Goal: Use online tool/utility: Utilize a website feature to perform a specific function

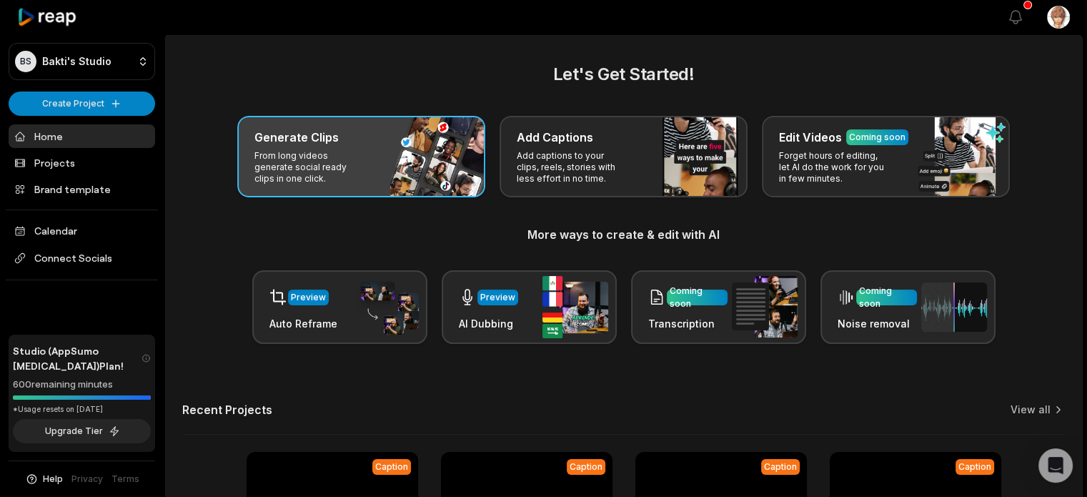
click at [383, 165] on div "Generate Clips From long videos generate social ready clips in one click." at bounding box center [361, 157] width 248 height 82
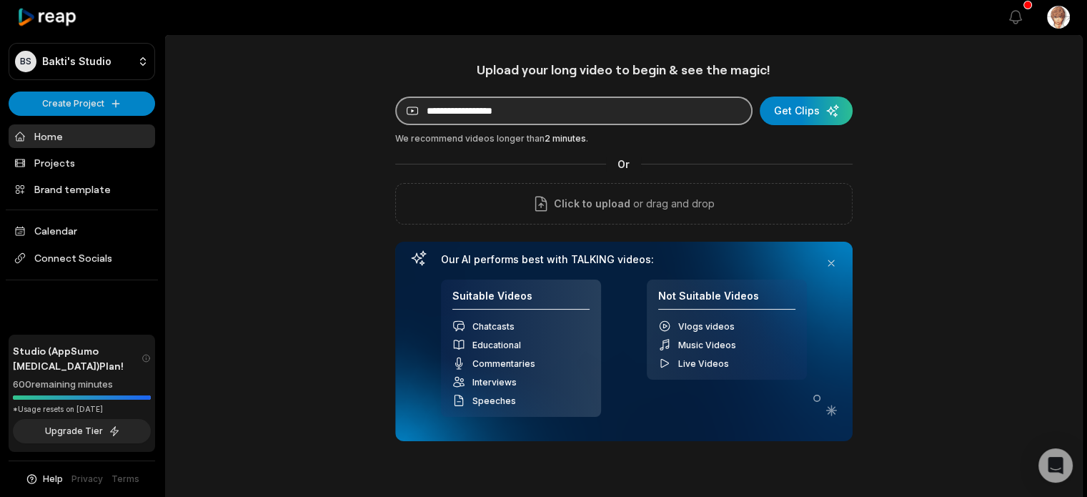
click at [506, 109] on input at bounding box center [573, 111] width 357 height 29
click at [513, 117] on input at bounding box center [573, 111] width 357 height 29
paste input "**********"
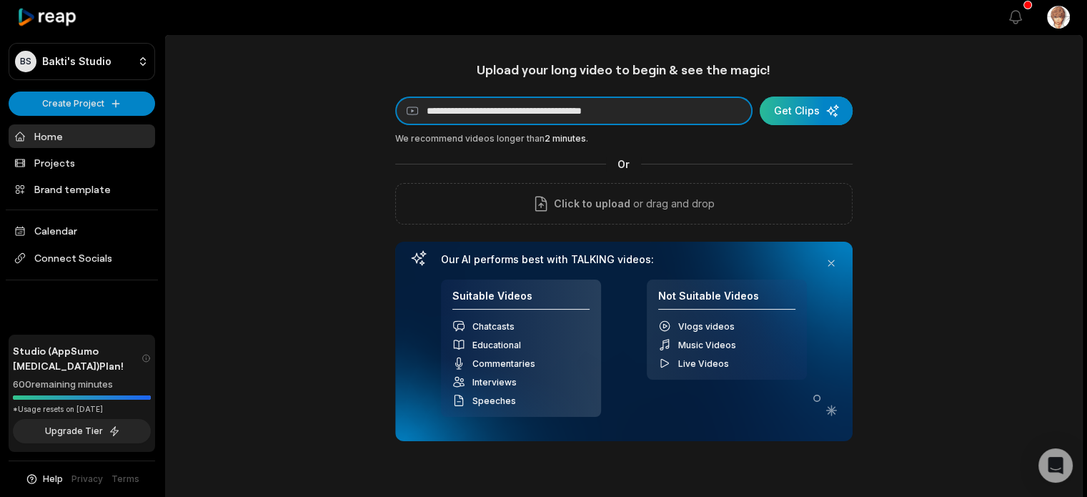
type input "**********"
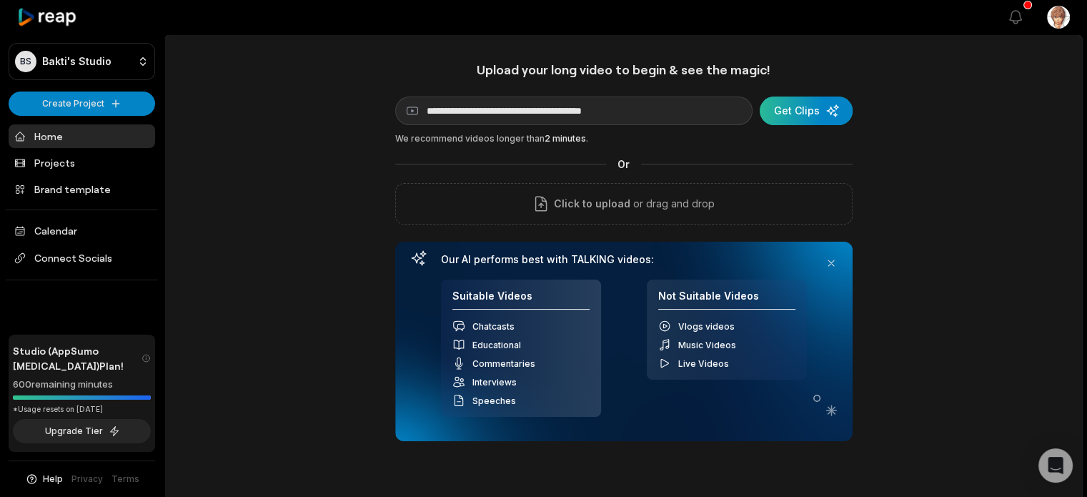
click at [796, 114] on div "submit" at bounding box center [806, 111] width 93 height 29
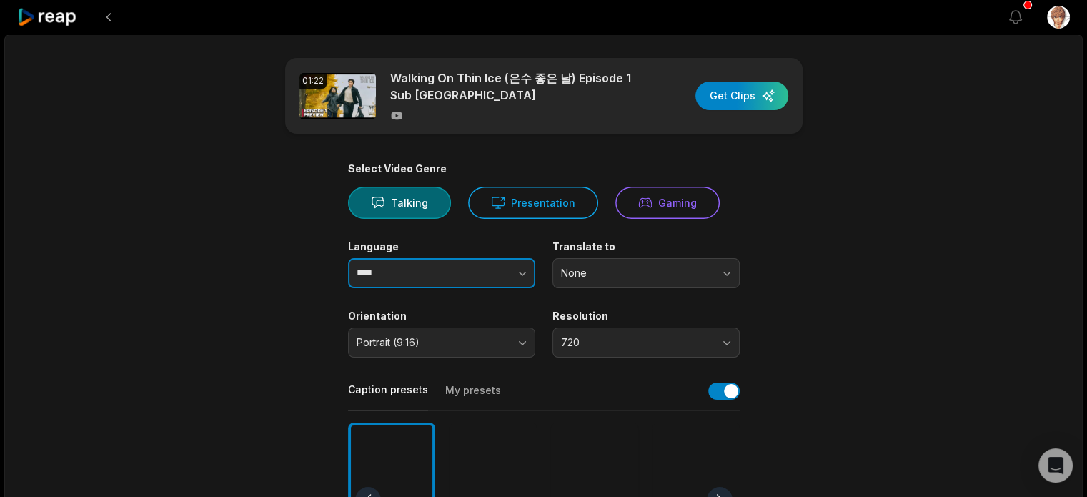
click at [509, 282] on button "button" at bounding box center [494, 273] width 82 height 30
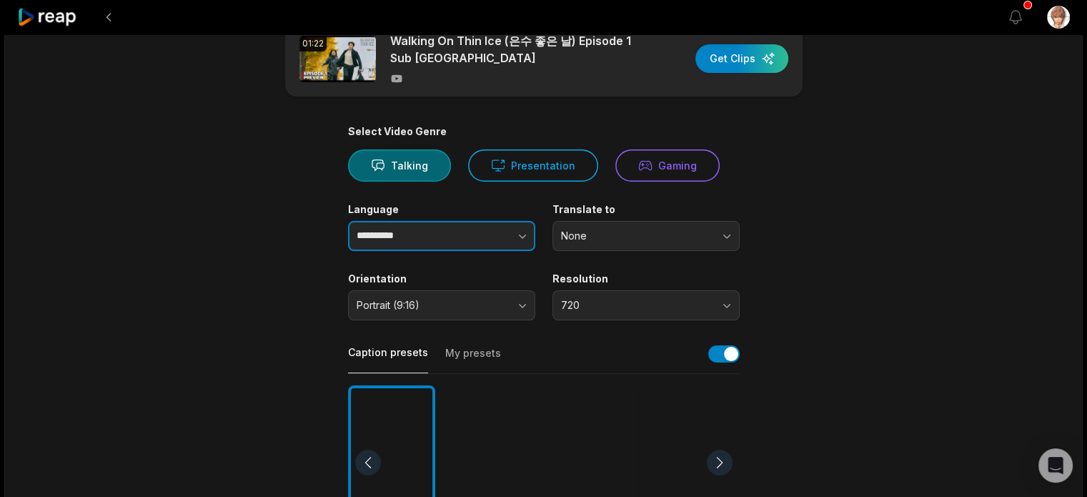
scroll to position [143, 0]
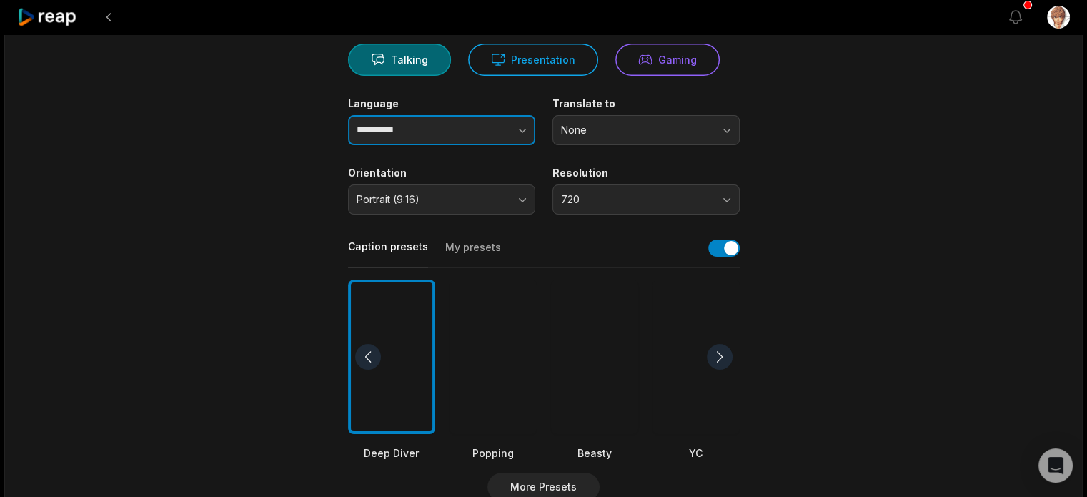
type input "**********"
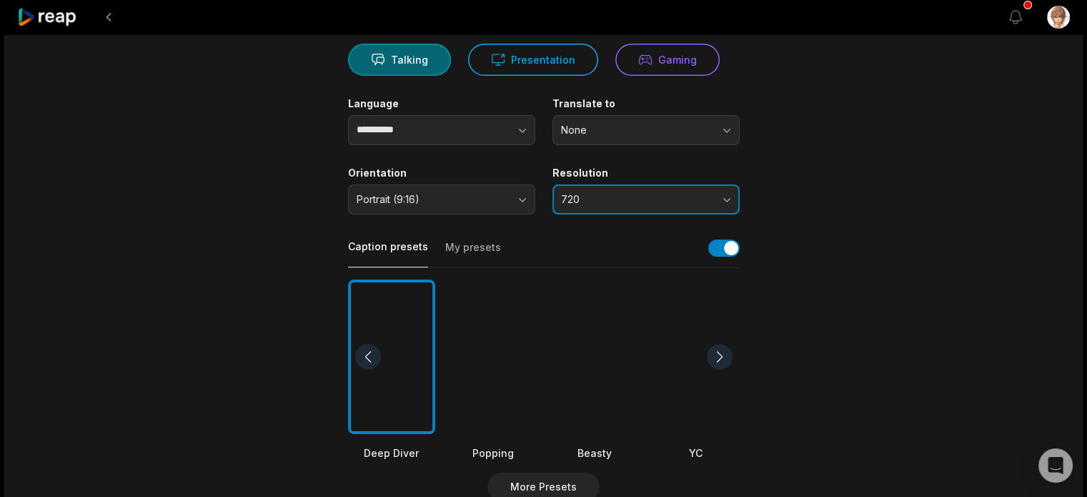
click at [716, 204] on button "720" at bounding box center [646, 199] width 187 height 30
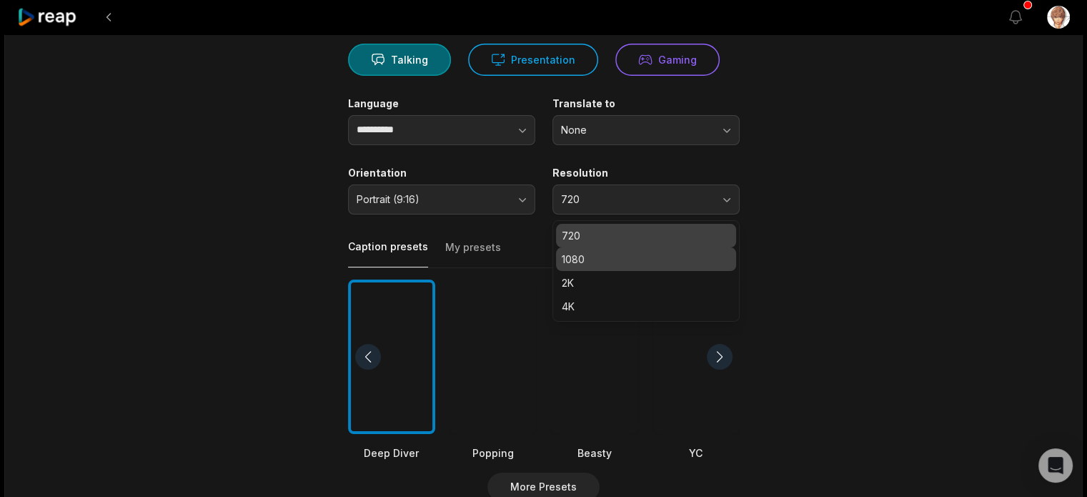
click at [646, 260] on p "1080" at bounding box center [646, 259] width 169 height 15
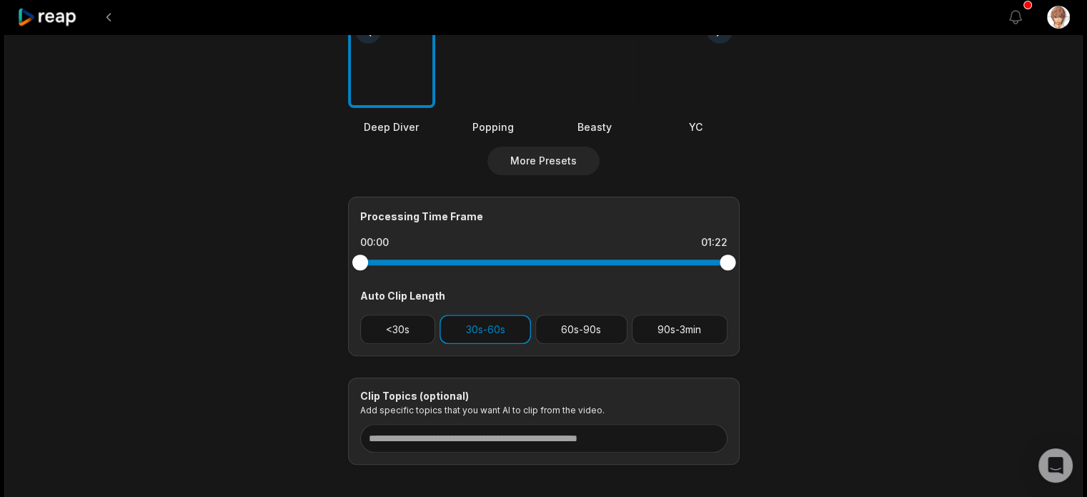
scroll to position [500, 0]
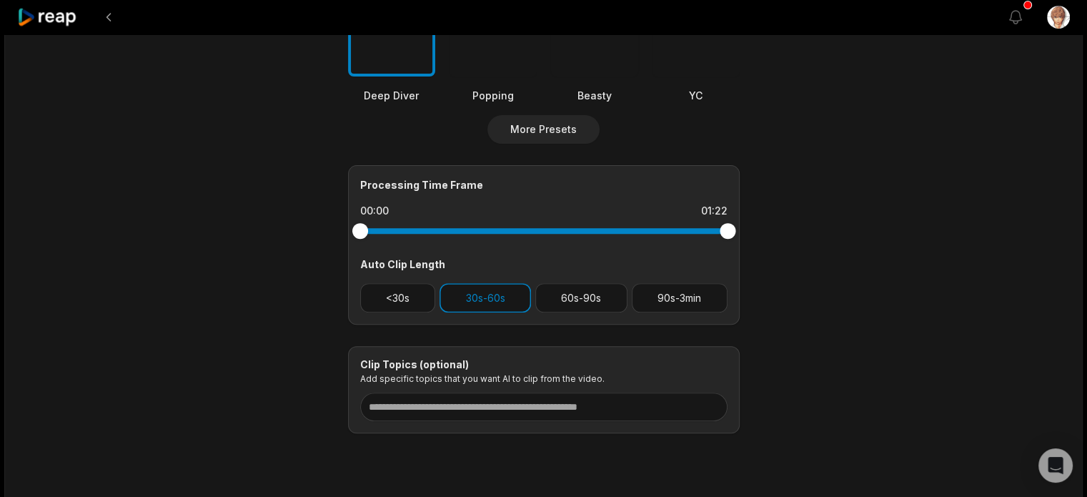
click at [683, 311] on div "Processing Time Frame 00:00 01:22 Auto Clip Length <30s 30s-60s 60s-90s 90s-3min" at bounding box center [544, 244] width 392 height 159
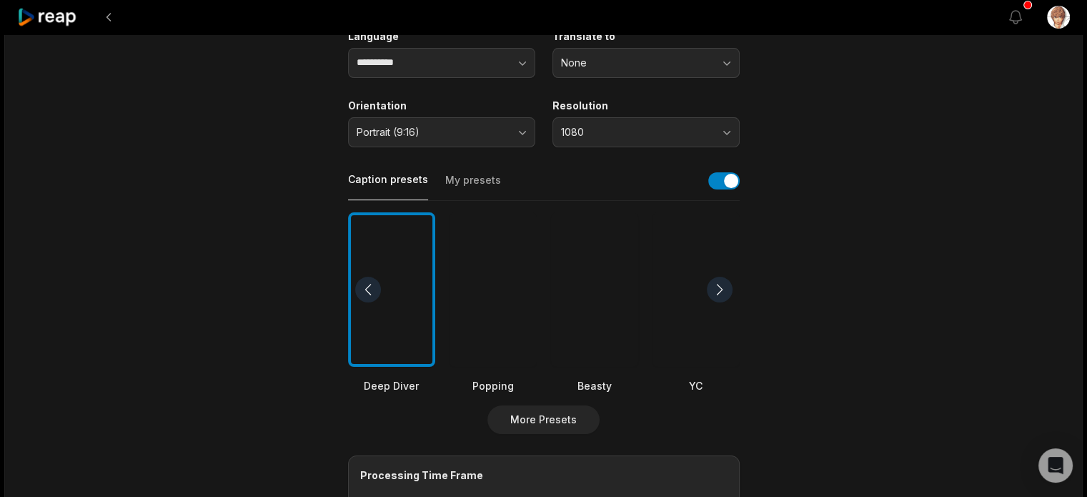
scroll to position [38, 0]
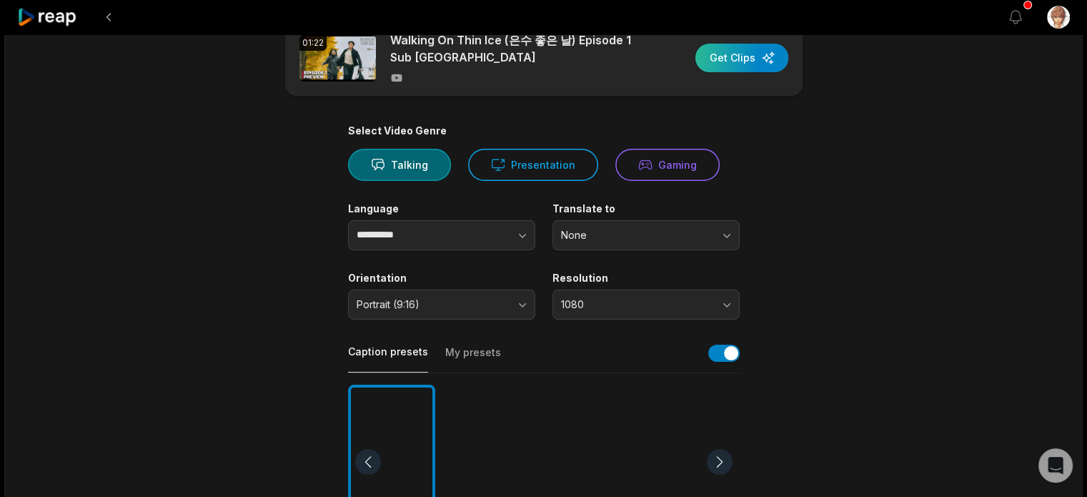
click at [736, 55] on div "button" at bounding box center [742, 58] width 93 height 29
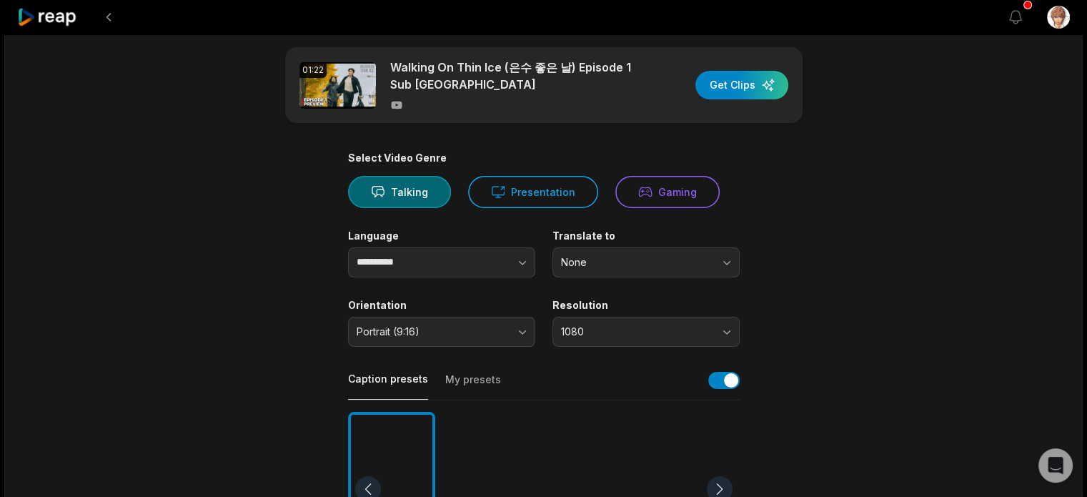
scroll to position [0, 0]
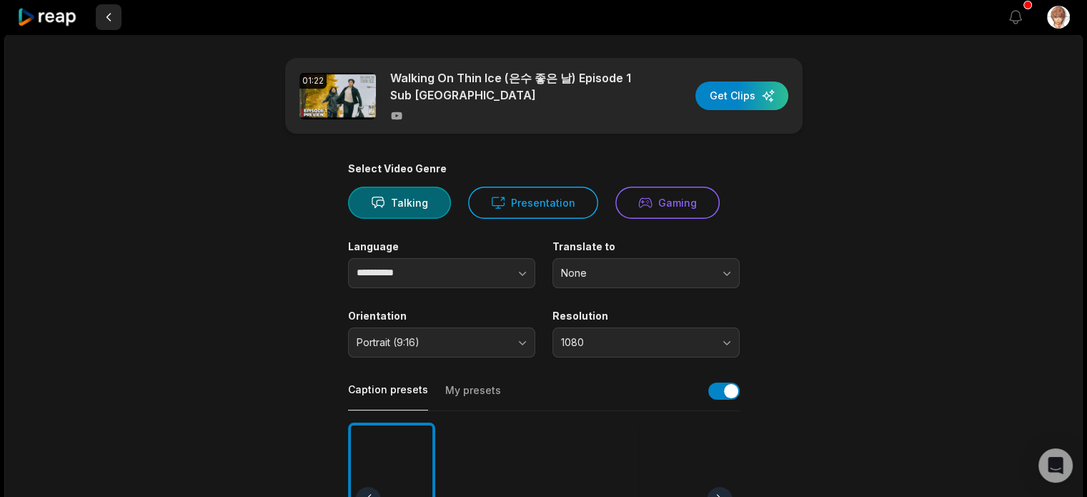
click at [104, 11] on button at bounding box center [109, 17] width 26 height 26
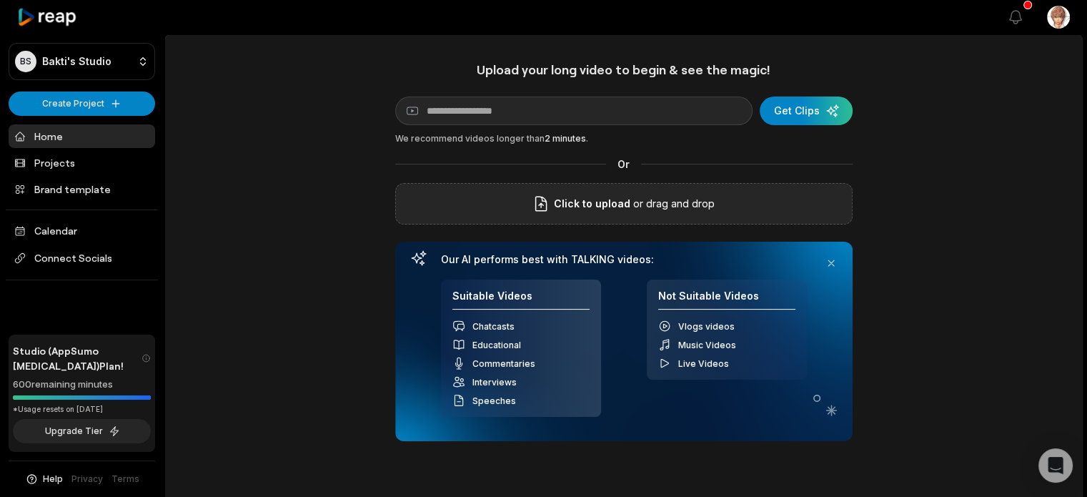
click at [598, 205] on span "Click to upload" at bounding box center [592, 203] width 76 height 17
click at [0, 0] on input "Click to upload" at bounding box center [0, 0] width 0 height 0
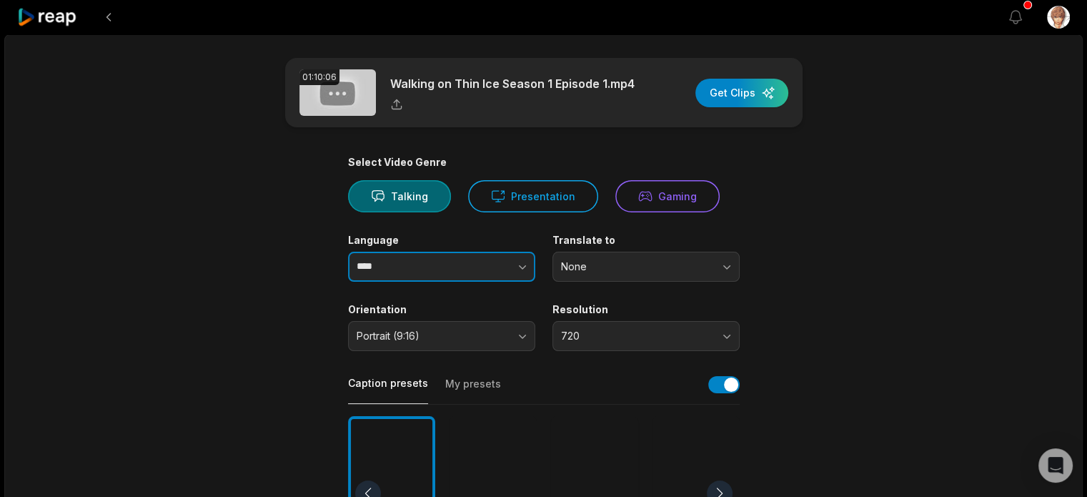
click at [450, 265] on input "****" at bounding box center [441, 267] width 187 height 30
click at [518, 262] on icon "button" at bounding box center [522, 267] width 14 height 14
click at [408, 275] on input "******" at bounding box center [441, 267] width 187 height 30
type input "******"
click at [272, 293] on main "01:10:06 Walking on Thin Ice Season 1 Episode 1.mp4 Get Clips Select Video Genr…" at bounding box center [544, 492] width 692 height 869
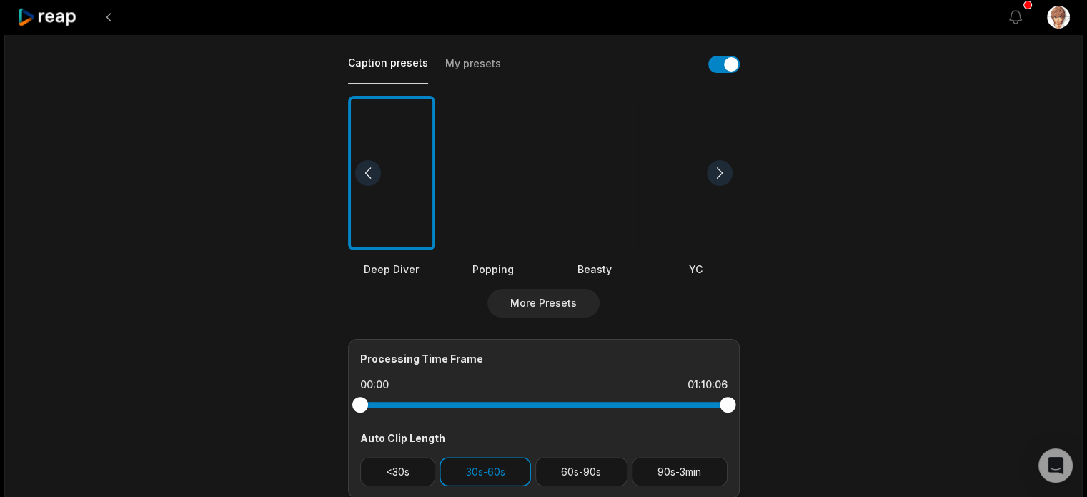
scroll to position [357, 0]
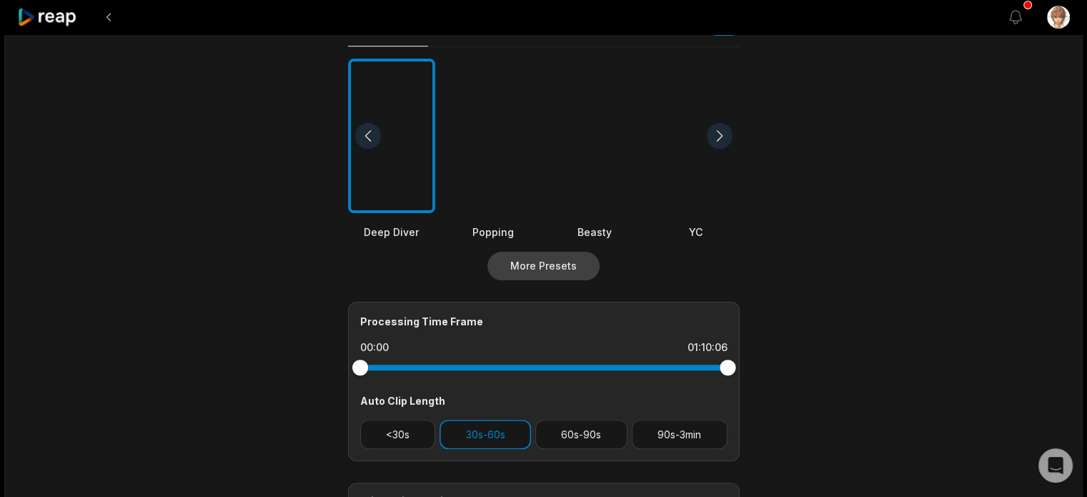
click at [540, 265] on button "More Presets" at bounding box center [544, 266] width 112 height 29
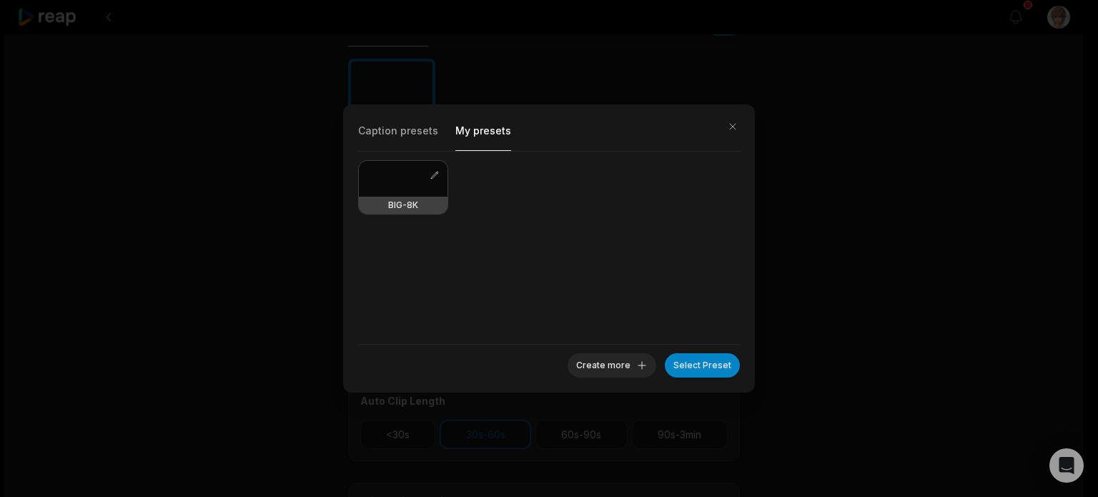
click at [489, 130] on button "My presets" at bounding box center [483, 134] width 56 height 31
click at [863, 211] on div "Caption presets My presets BIG-8K Create more Select Preset" at bounding box center [549, 248] width 1098 height 497
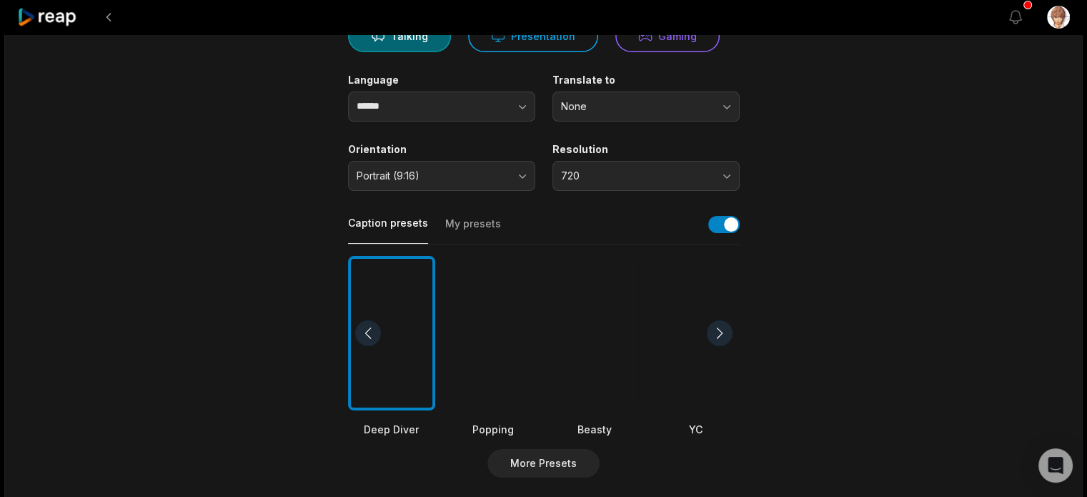
scroll to position [31, 0]
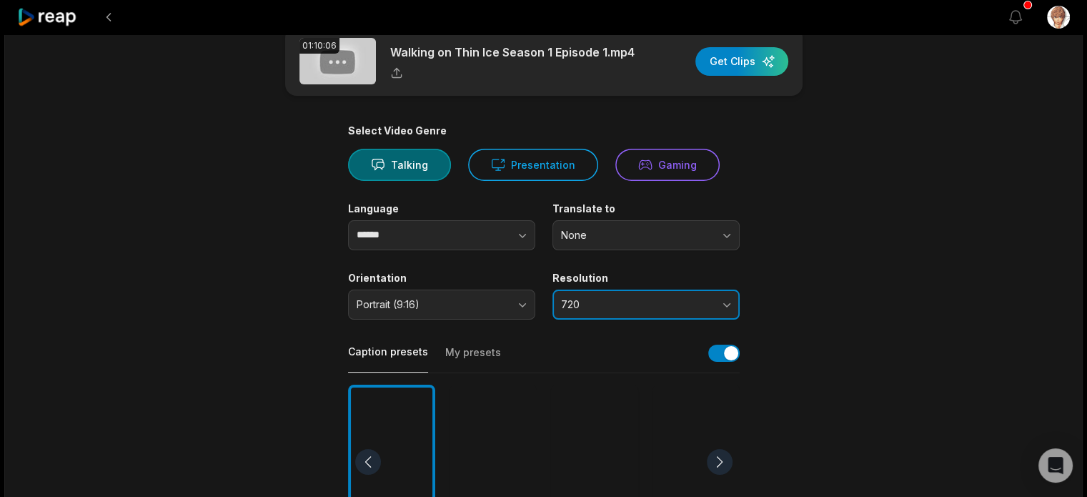
click at [714, 298] on button "720" at bounding box center [646, 305] width 187 height 30
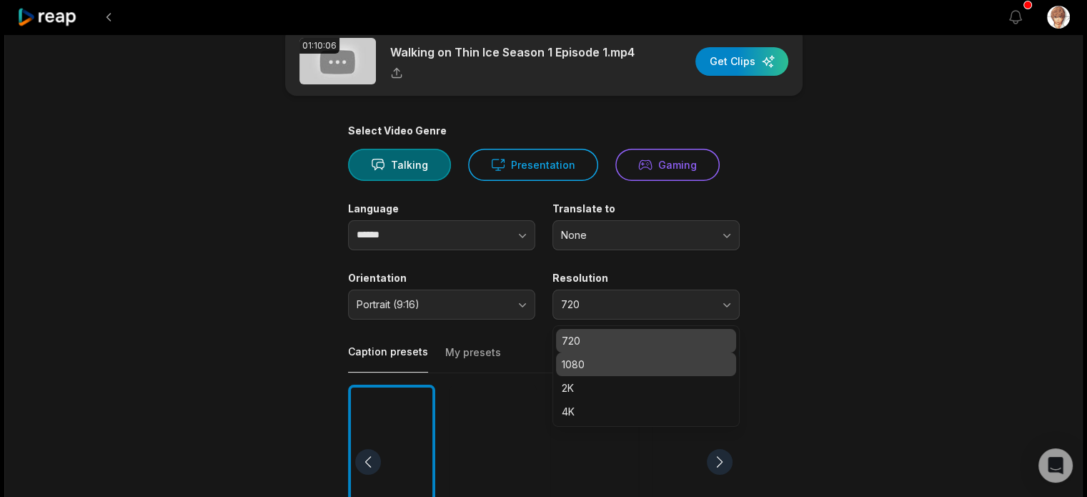
click at [639, 367] on p "1080" at bounding box center [646, 364] width 169 height 15
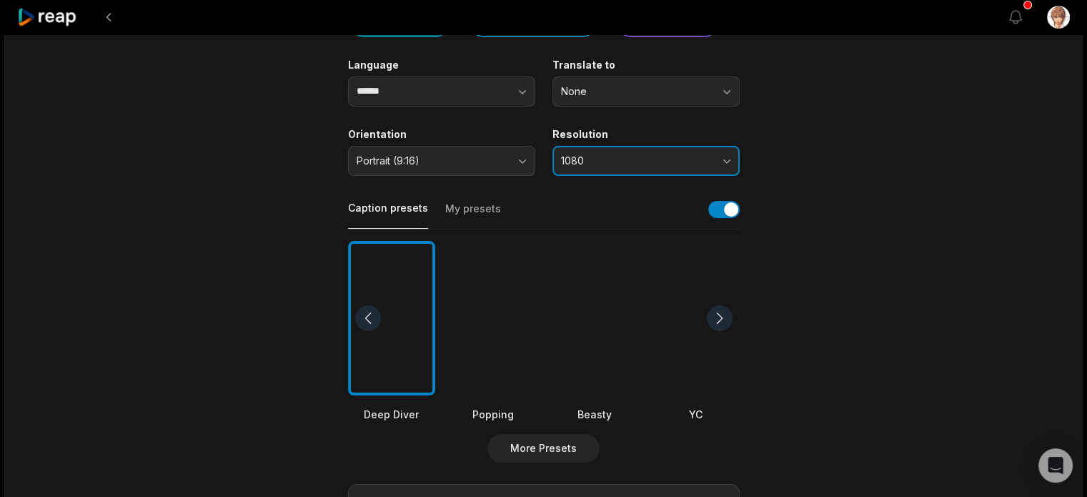
scroll to position [246, 0]
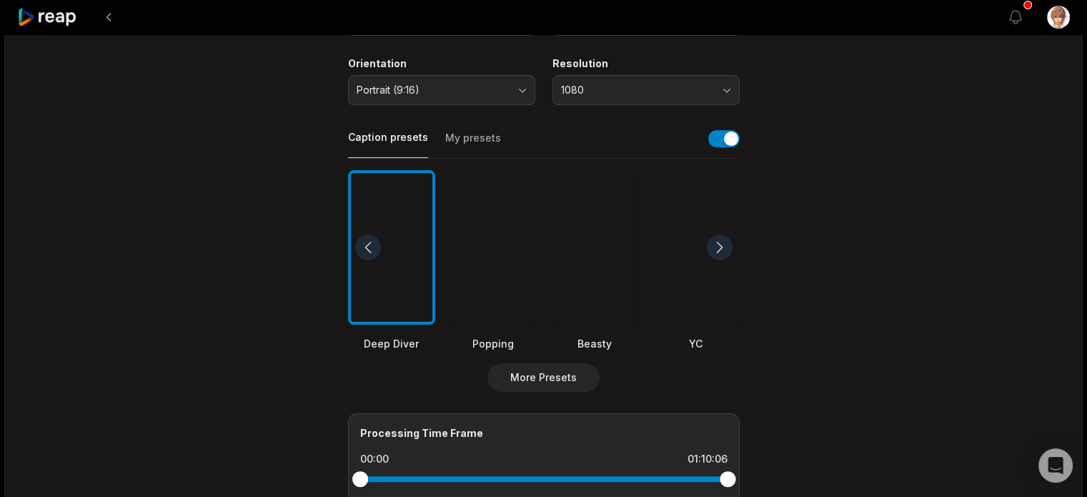
click at [719, 249] on div at bounding box center [720, 248] width 26 height 26
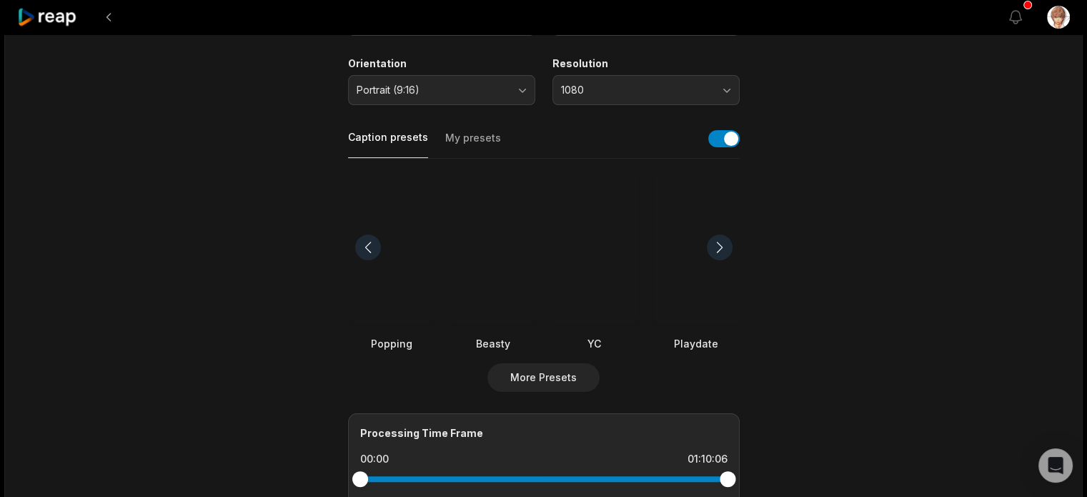
click at [717, 250] on div at bounding box center [720, 248] width 26 height 26
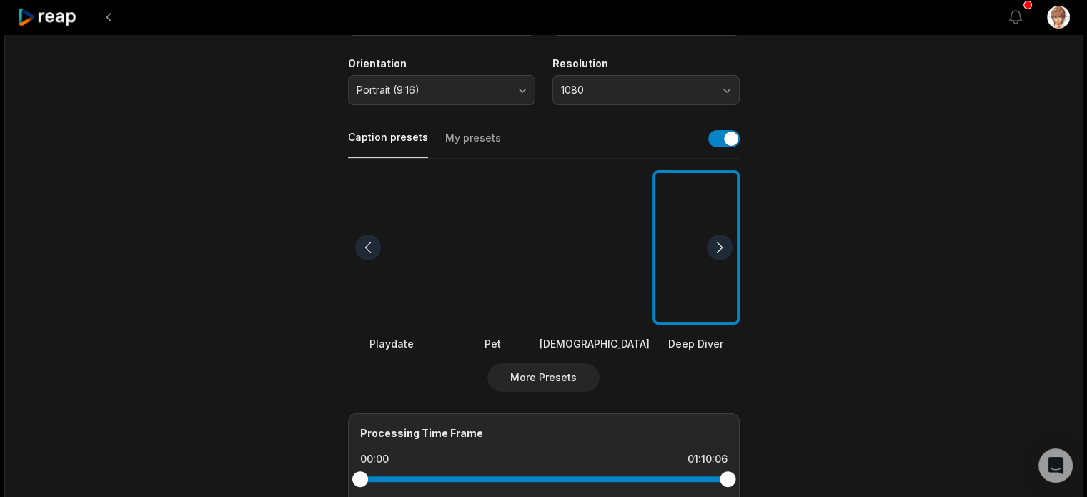
click at [717, 250] on div at bounding box center [720, 248] width 26 height 26
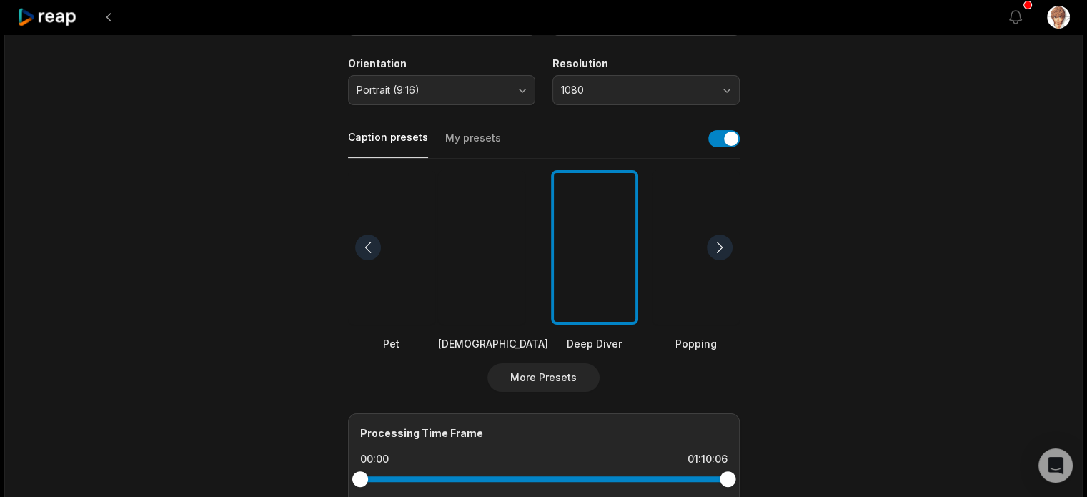
click at [717, 250] on div at bounding box center [720, 248] width 26 height 26
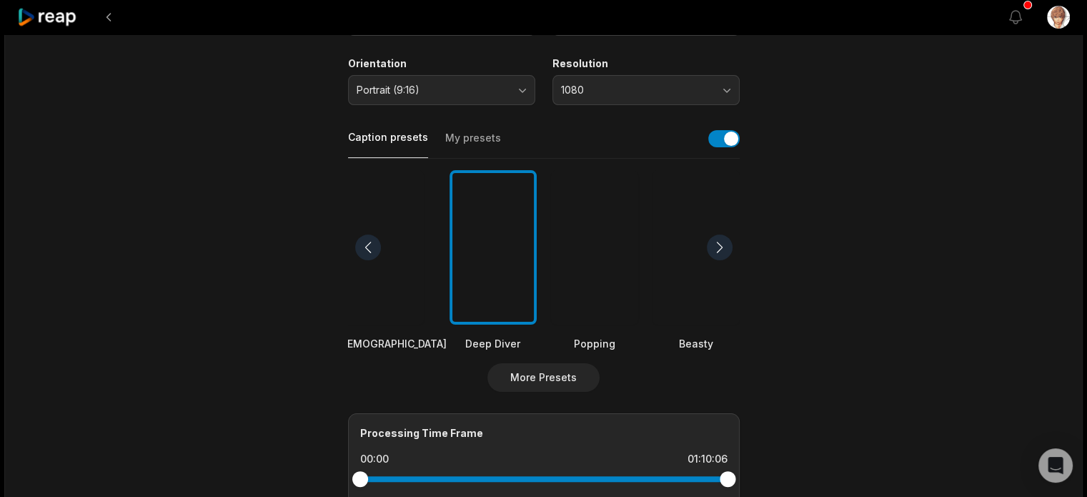
click at [717, 250] on div at bounding box center [720, 248] width 26 height 26
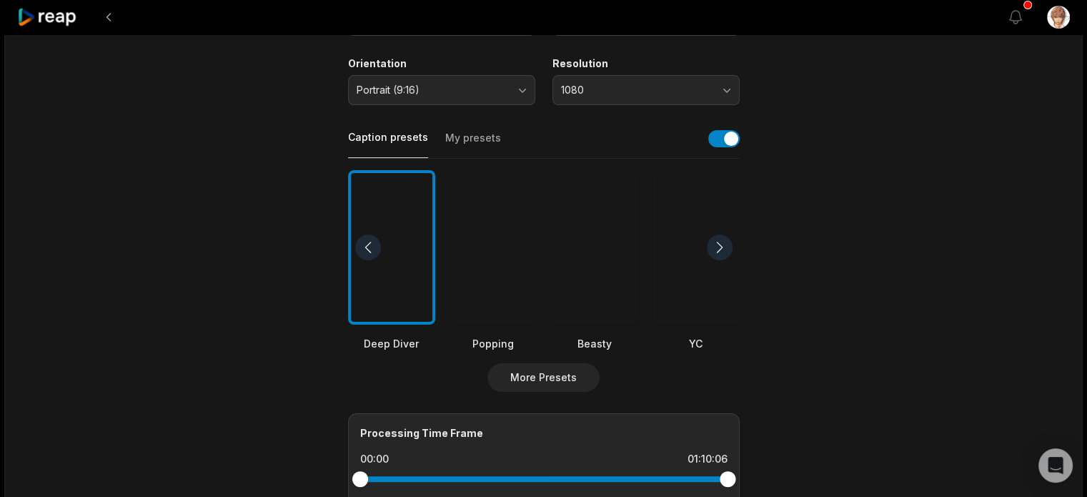
click at [717, 250] on div at bounding box center [720, 248] width 26 height 26
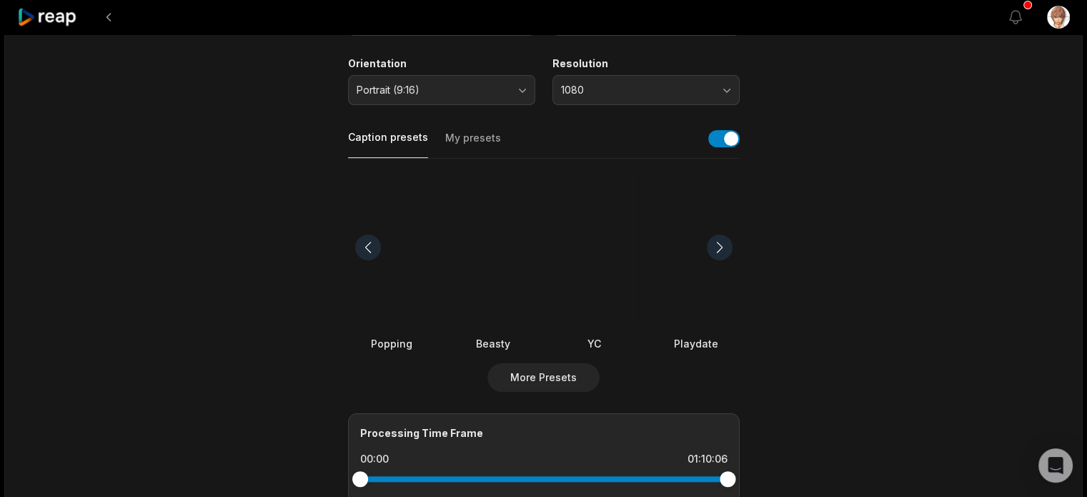
click at [717, 250] on div at bounding box center [720, 248] width 26 height 26
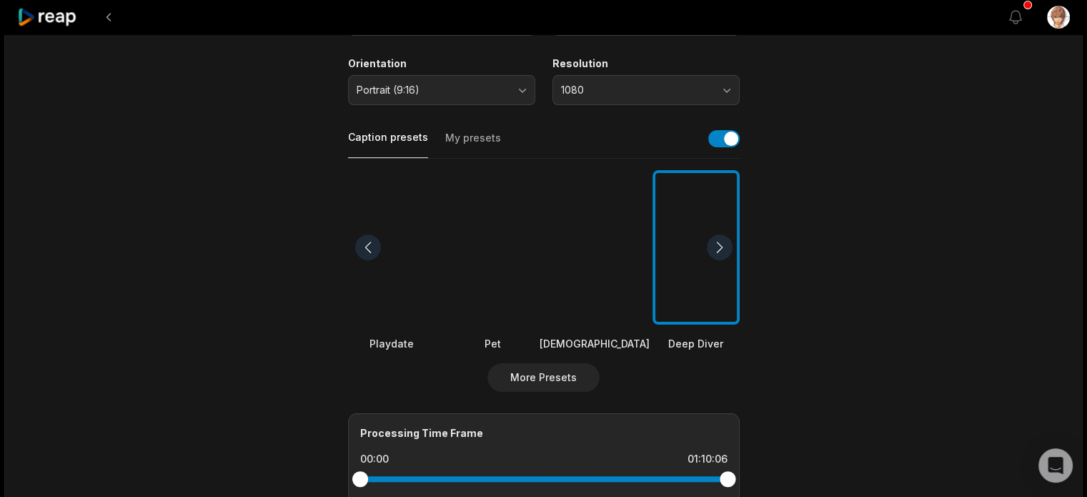
click at [717, 250] on div at bounding box center [720, 248] width 26 height 26
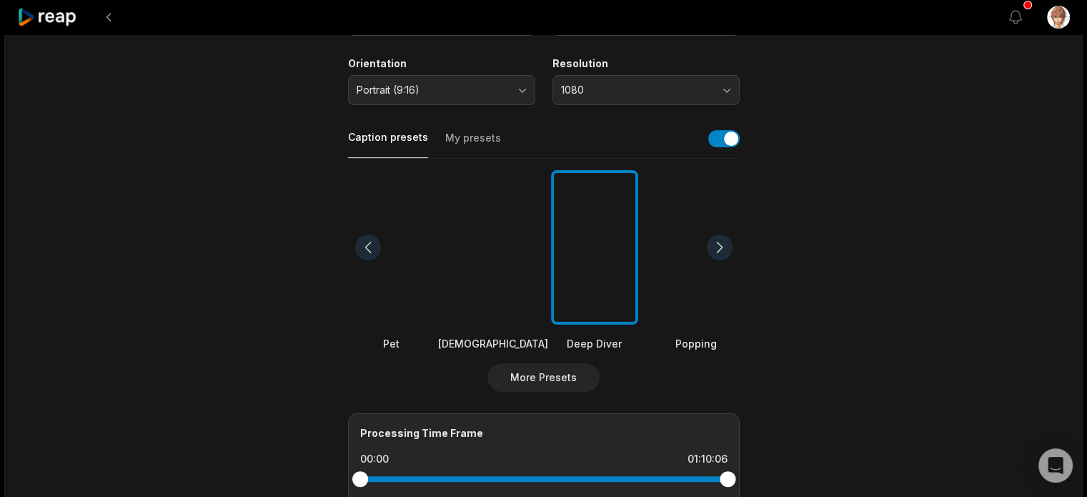
click at [717, 250] on div at bounding box center [720, 248] width 26 height 26
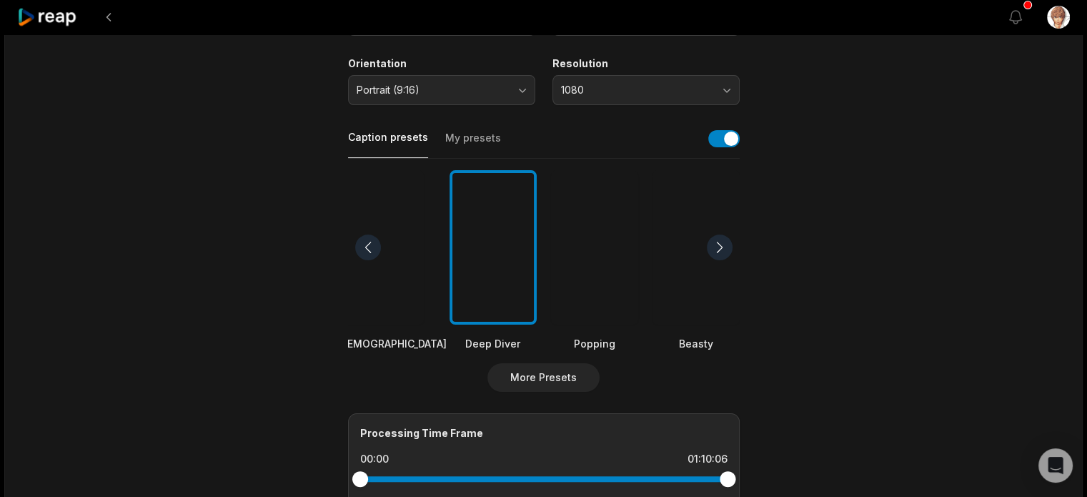
click at [717, 250] on div at bounding box center [720, 248] width 26 height 26
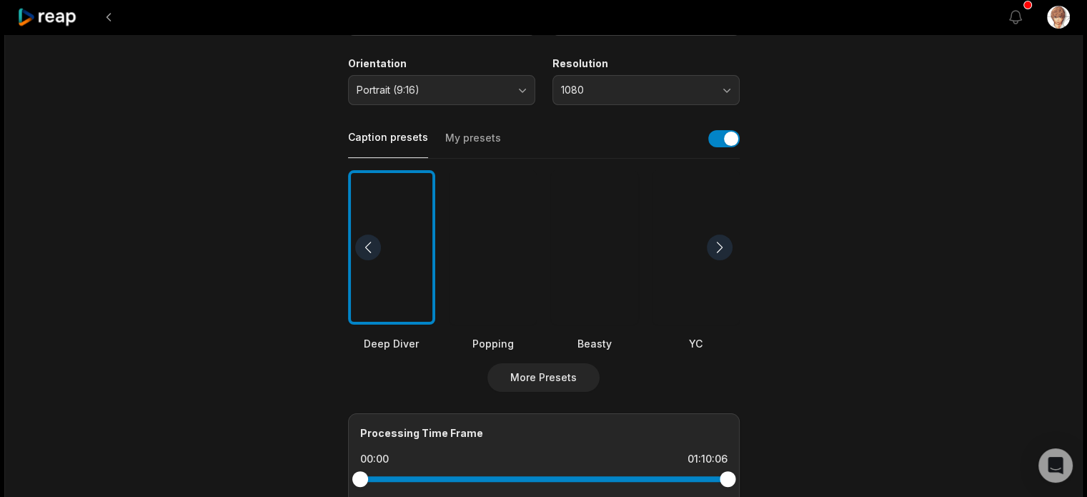
click at [717, 250] on div at bounding box center [720, 248] width 26 height 26
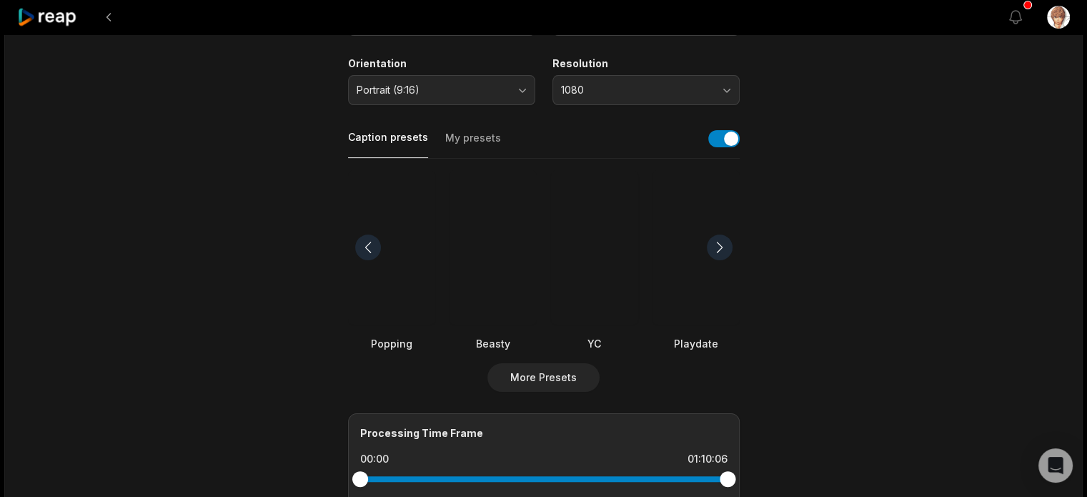
click at [717, 250] on div at bounding box center [720, 248] width 26 height 26
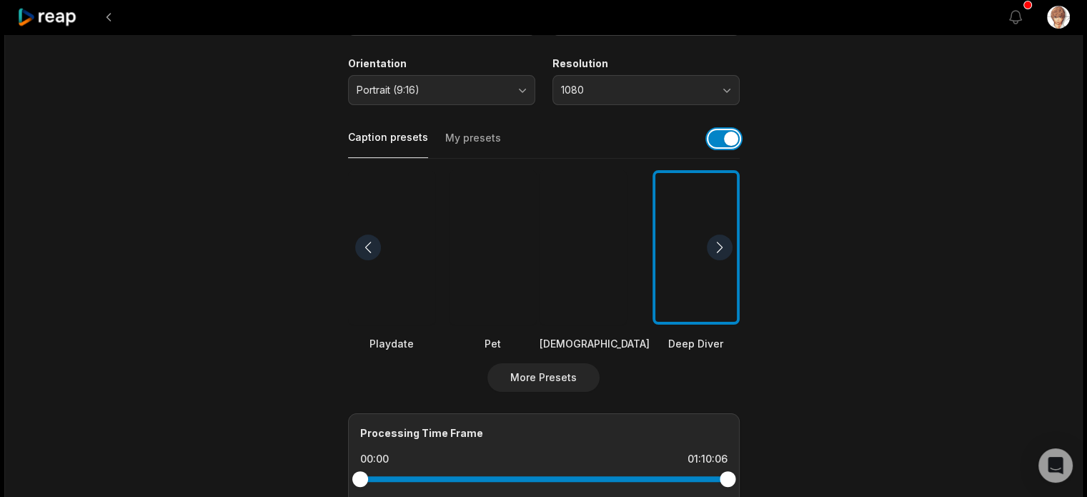
click at [715, 145] on button "button" at bounding box center [724, 138] width 31 height 17
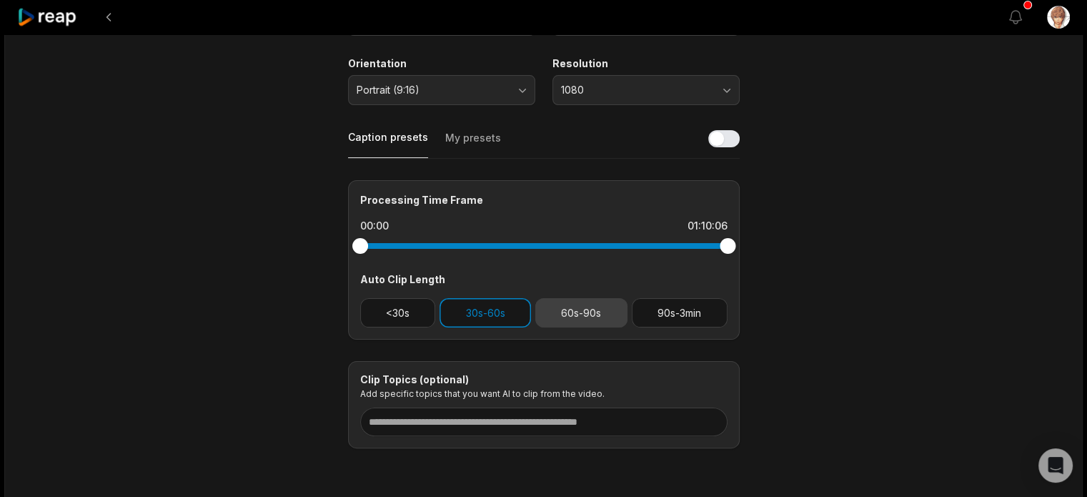
click at [593, 316] on button "60s-90s" at bounding box center [581, 312] width 92 height 29
click at [492, 322] on button "30s-60s" at bounding box center [486, 312] width 92 height 29
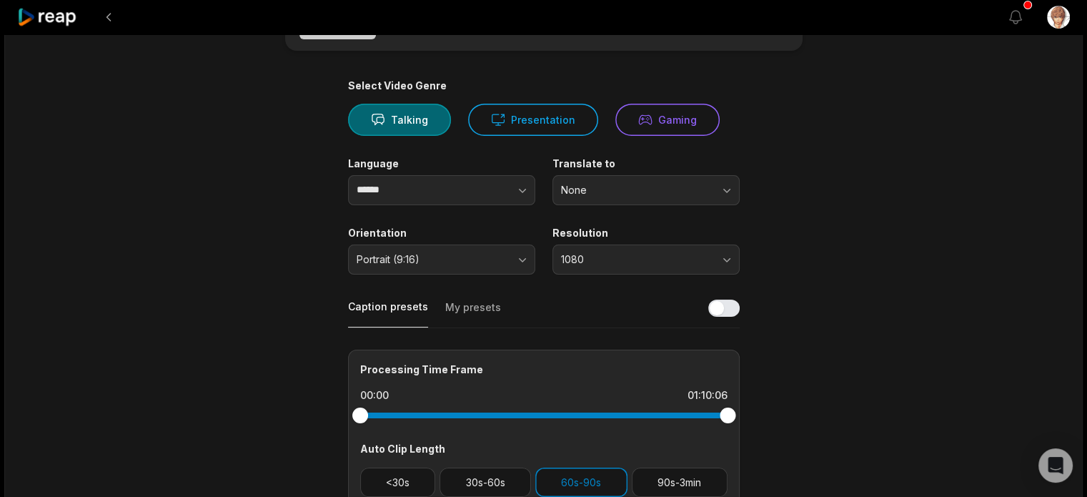
scroll to position [13, 0]
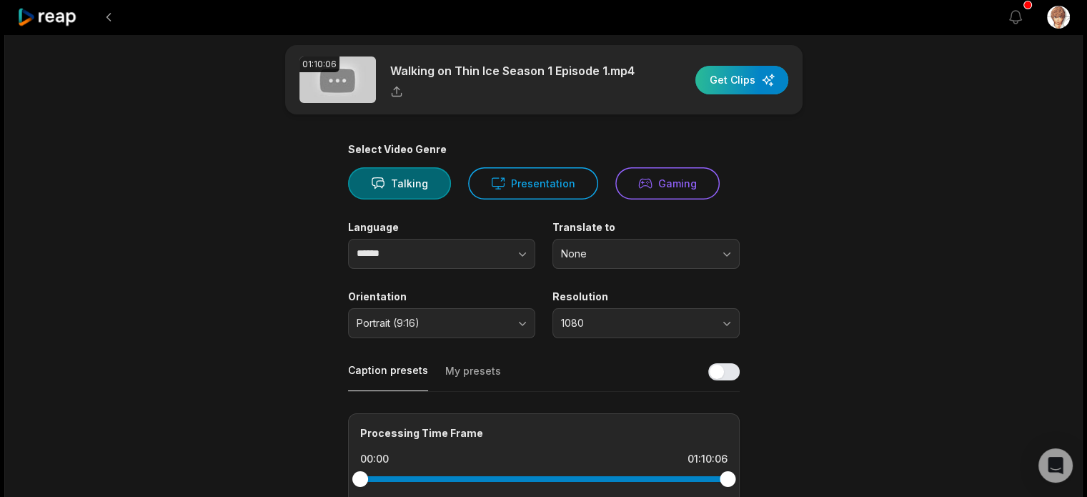
click at [724, 79] on div "button" at bounding box center [742, 80] width 93 height 29
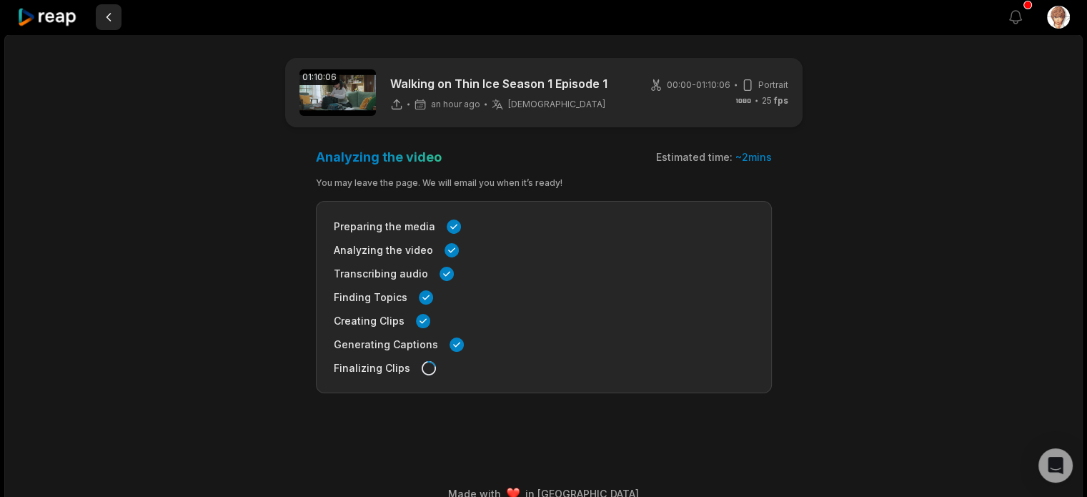
click at [106, 18] on button at bounding box center [109, 17] width 26 height 26
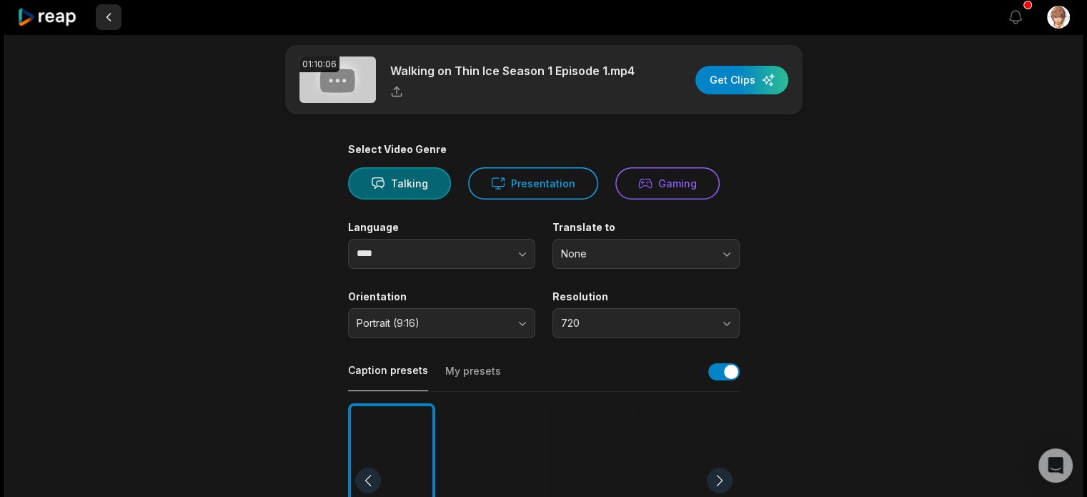
click at [109, 8] on button at bounding box center [109, 17] width 26 height 26
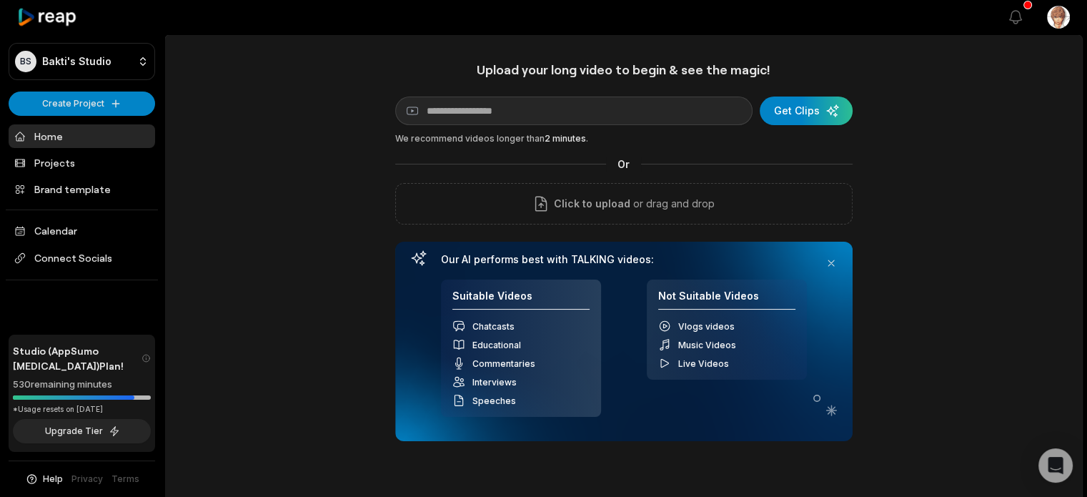
click at [57, 134] on link "Home" at bounding box center [82, 136] width 147 height 24
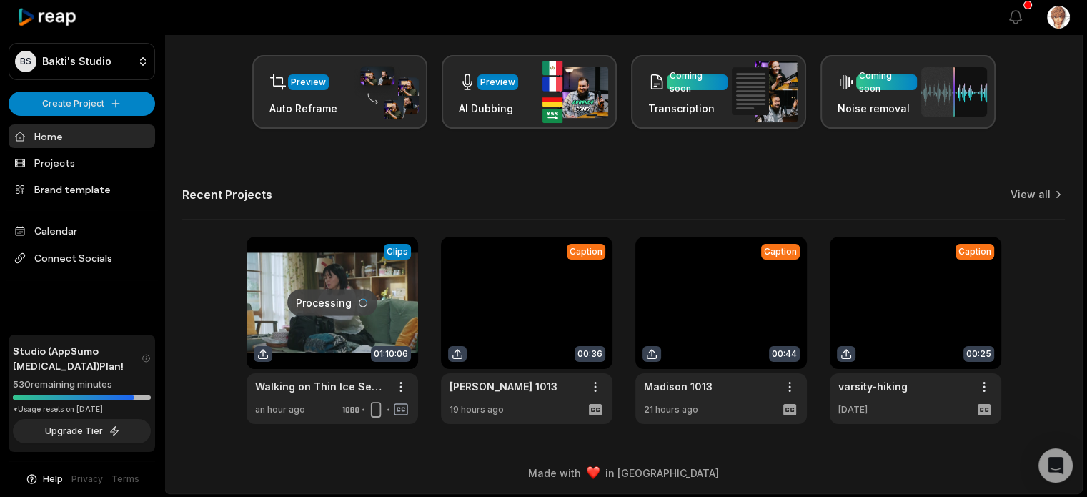
scroll to position [216, 0]
click at [330, 305] on link at bounding box center [333, 329] width 172 height 187
